Goal: Task Accomplishment & Management: Complete application form

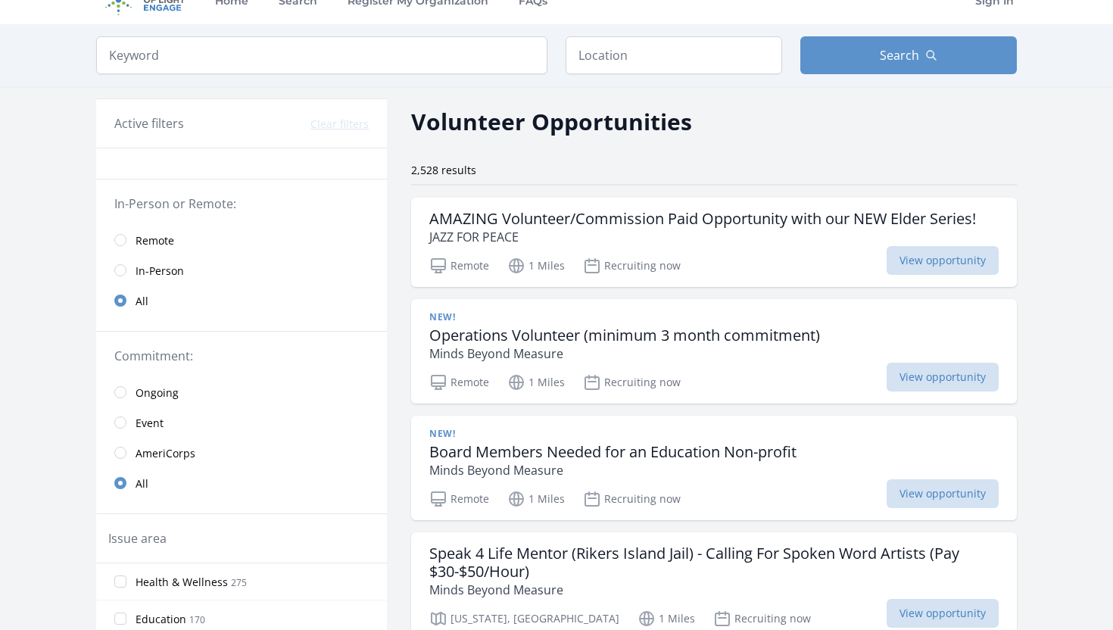
scroll to position [25, 0]
click at [153, 243] on span "Remote" at bounding box center [155, 239] width 39 height 15
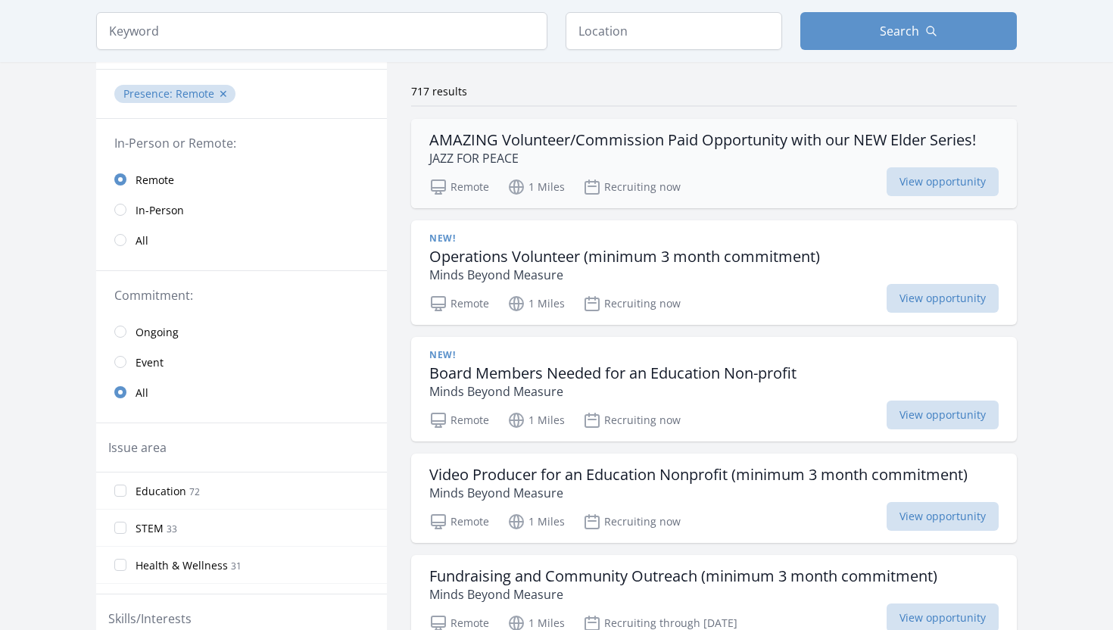
scroll to position [129, 0]
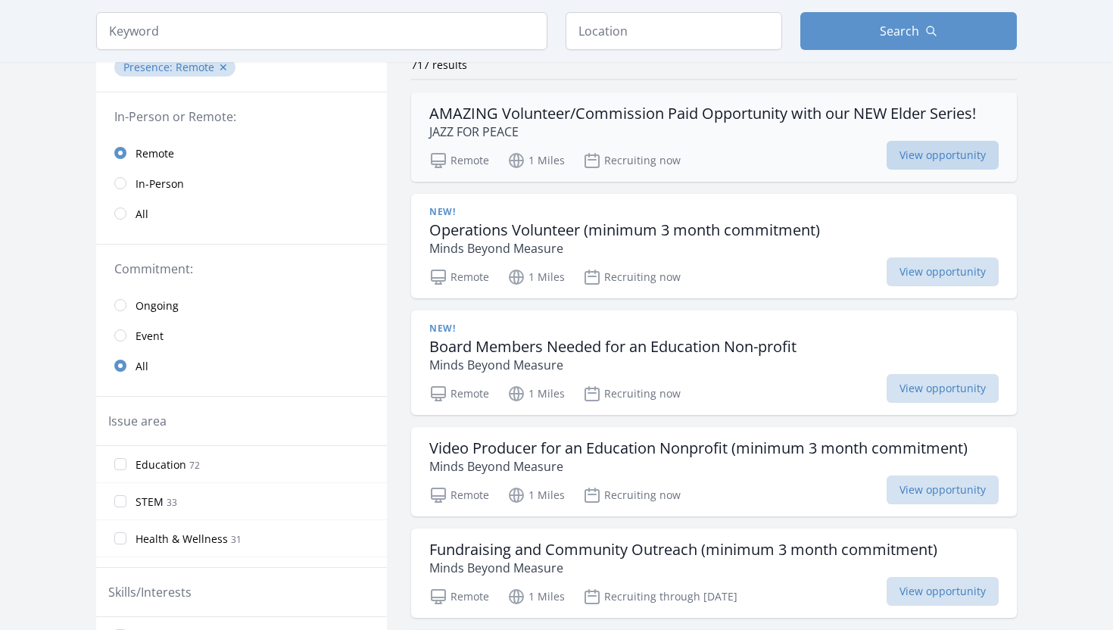
click at [915, 153] on span "View opportunity" at bounding box center [943, 155] width 112 height 29
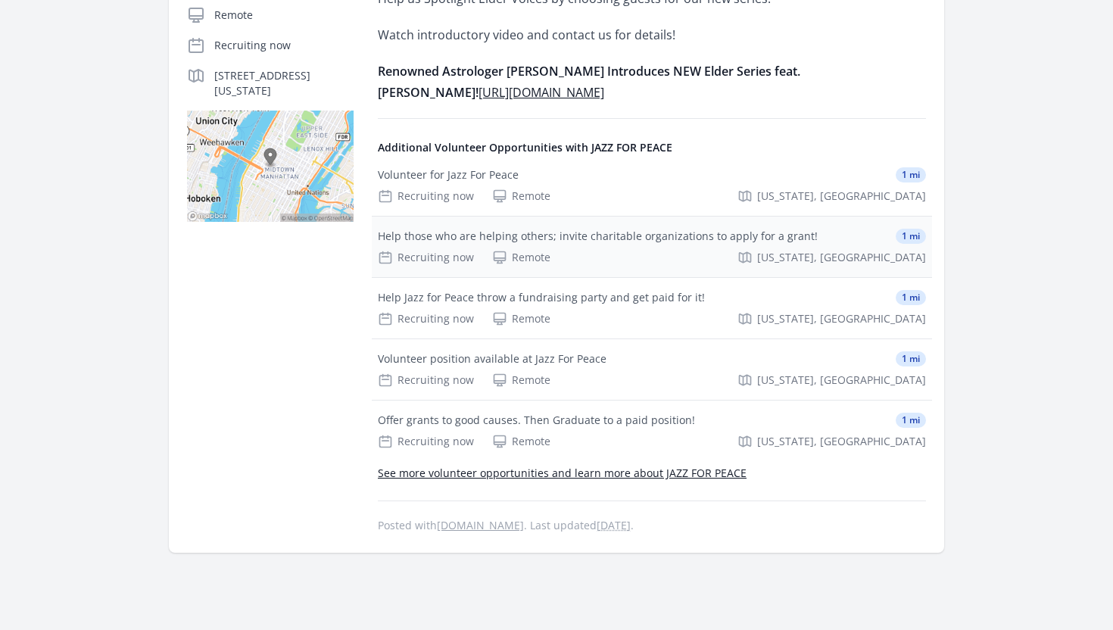
scroll to position [387, 0]
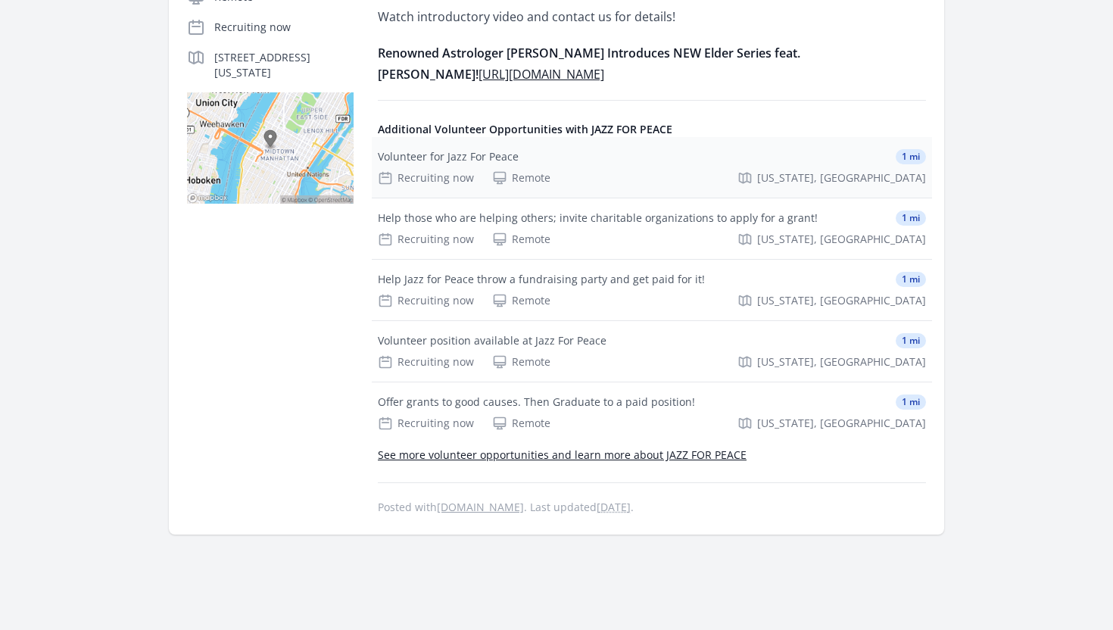
click at [501, 179] on icon at bounding box center [499, 177] width 15 height 15
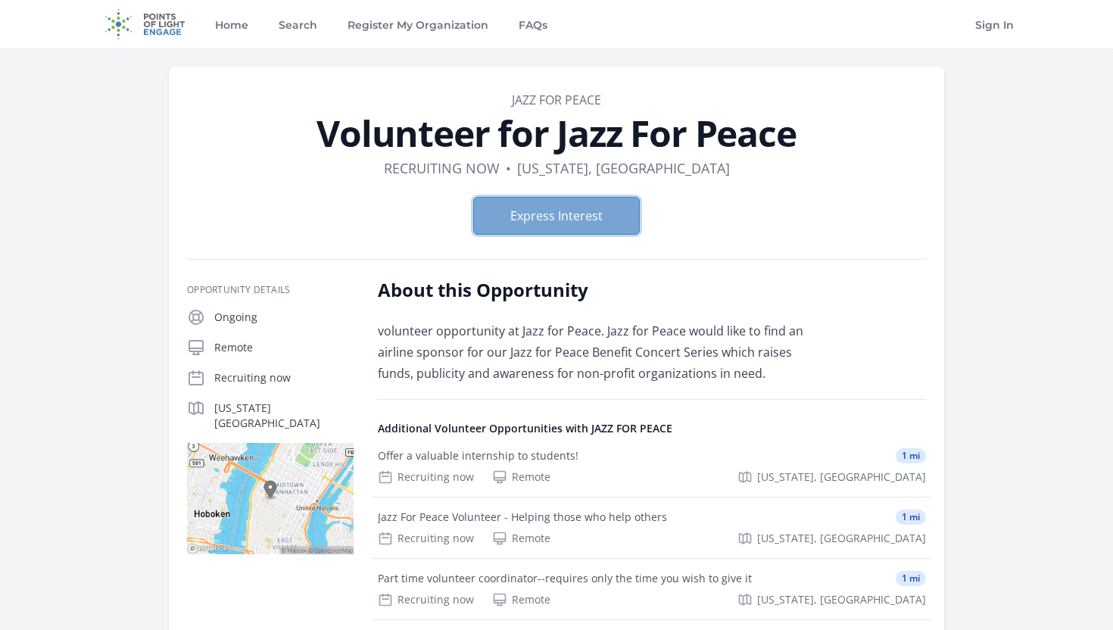
click at [561, 219] on button "Express Interest" at bounding box center [556, 216] width 167 height 38
